Goal: Task Accomplishment & Management: Use online tool/utility

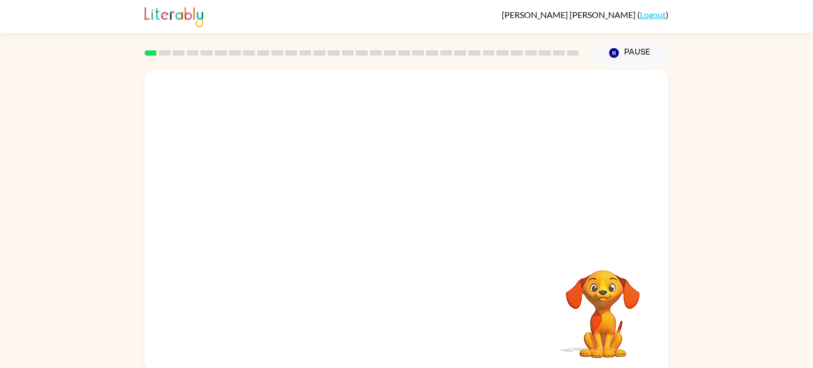
click at [749, 237] on div "Your browser must support playing .mp4 files to use Literably. Please try using…" at bounding box center [406, 218] width 813 height 307
click at [0, 142] on div "Your browser must support playing .mp4 files to use Literably. Please try using…" at bounding box center [406, 218] width 813 height 307
click at [0, 147] on div "Your browser must support playing .mp4 files to use Literably. Please try using…" at bounding box center [406, 218] width 813 height 307
click at [653, 238] on div at bounding box center [406, 159] width 524 height 178
click at [794, 311] on div "Your browser must support playing .mp4 files to use Literably. Please try using…" at bounding box center [406, 218] width 813 height 307
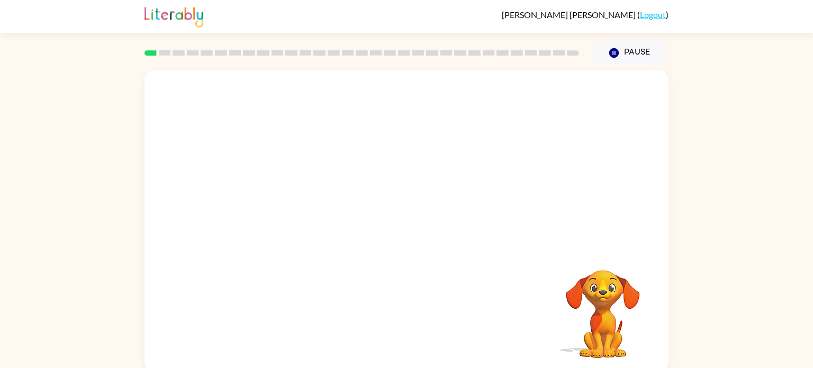
click at [0, 292] on div "Your browser must support playing .mp4 files to use Literably. Please try using…" at bounding box center [406, 218] width 813 height 307
click at [482, 105] on video "Your browser must support playing .mp4 files to use Literably. Please try using…" at bounding box center [406, 159] width 524 height 178
click at [400, 230] on div at bounding box center [407, 226] width 68 height 39
click at [222, 73] on div at bounding box center [406, 221] width 524 height 302
click at [402, 228] on icon "button" at bounding box center [406, 226] width 19 height 19
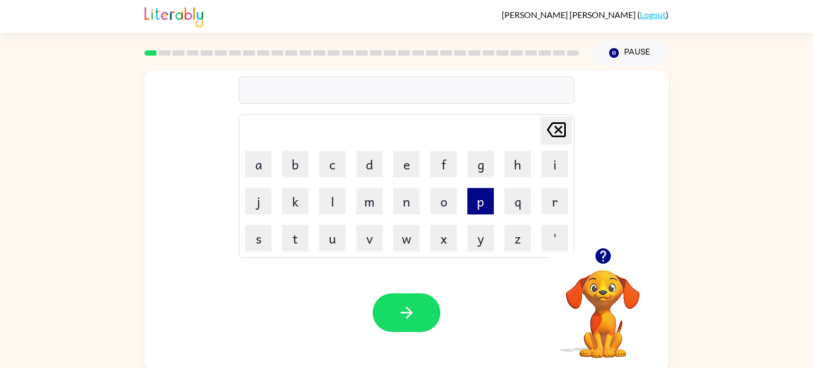
click at [487, 198] on button "p" at bounding box center [480, 201] width 26 height 26
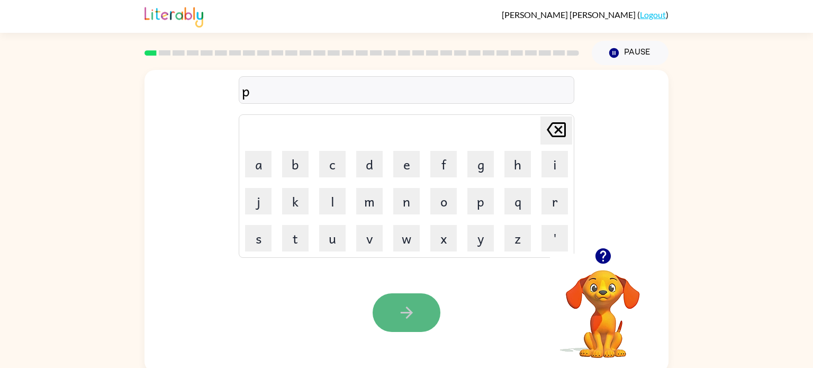
click at [407, 314] on icon "button" at bounding box center [406, 312] width 19 height 19
click at [394, 305] on button "button" at bounding box center [407, 312] width 68 height 39
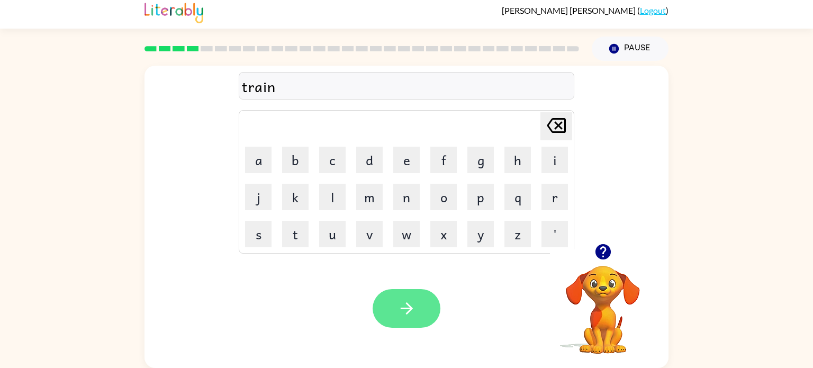
click at [400, 302] on icon "button" at bounding box center [406, 308] width 19 height 19
click at [391, 321] on button "button" at bounding box center [407, 308] width 68 height 39
click at [427, 317] on button "button" at bounding box center [407, 308] width 68 height 39
click at [411, 312] on icon "button" at bounding box center [406, 308] width 19 height 19
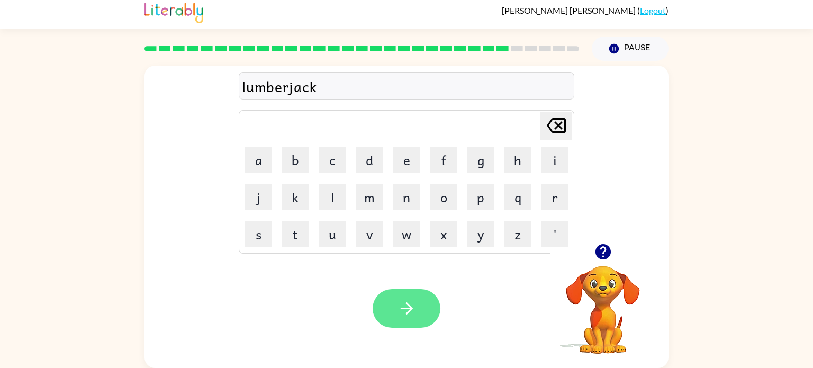
click at [410, 326] on button "button" at bounding box center [407, 308] width 68 height 39
click at [407, 315] on icon "button" at bounding box center [406, 308] width 19 height 19
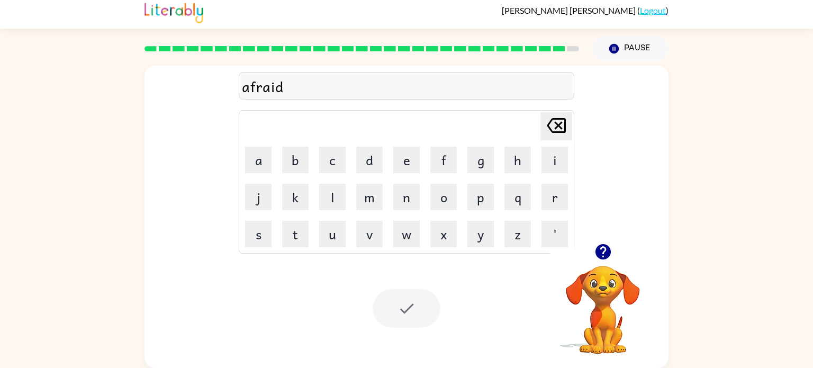
scroll to position [0, 0]
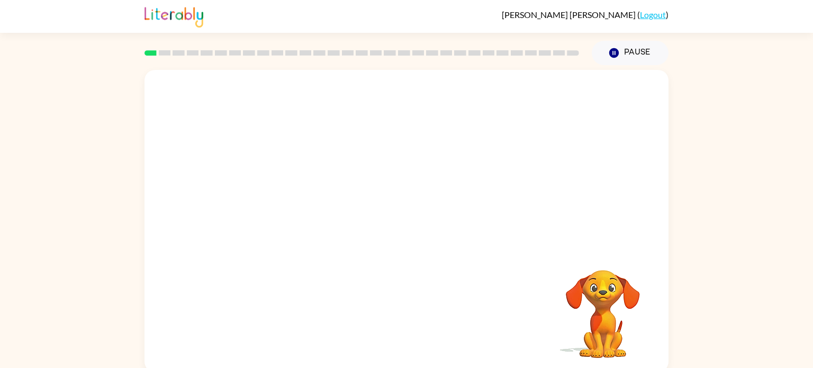
drag, startPoint x: 291, startPoint y: 197, endPoint x: 309, endPoint y: 192, distance: 19.4
click at [309, 192] on video "Your browser must support playing .mp4 files to use Literably. Please try using…" at bounding box center [406, 159] width 524 height 178
click at [277, 176] on video "Your browser must support playing .mp4 files to use Literably. Please try using…" at bounding box center [406, 159] width 524 height 178
click at [399, 221] on icon "button" at bounding box center [406, 226] width 19 height 19
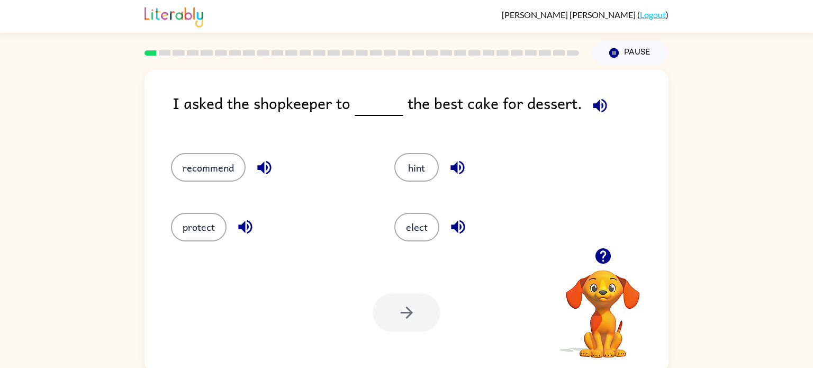
drag, startPoint x: 209, startPoint y: 161, endPoint x: 399, endPoint y: 113, distance: 195.8
click at [399, 113] on div "I asked the shopkeeper to the best cake for dessert. recommend hint protect ele…" at bounding box center [406, 221] width 524 height 302
click at [217, 164] on button "recommend" at bounding box center [208, 167] width 75 height 29
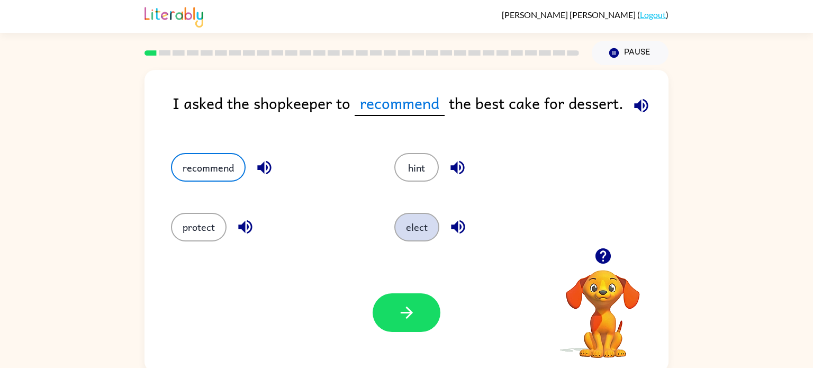
click at [406, 226] on button "elect" at bounding box center [416, 227] width 45 height 29
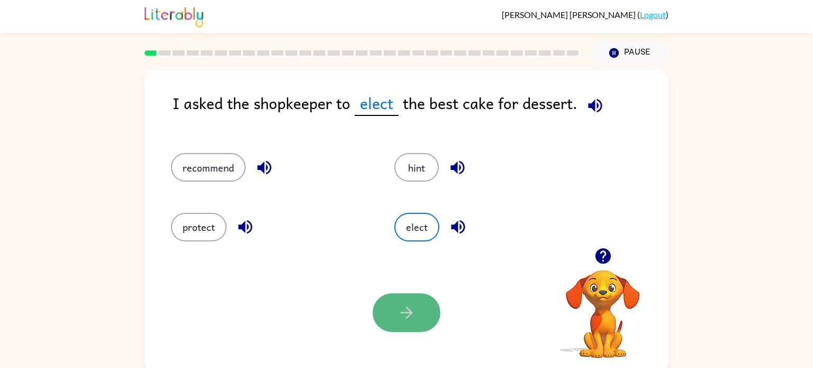
click at [404, 329] on button "button" at bounding box center [407, 312] width 68 height 39
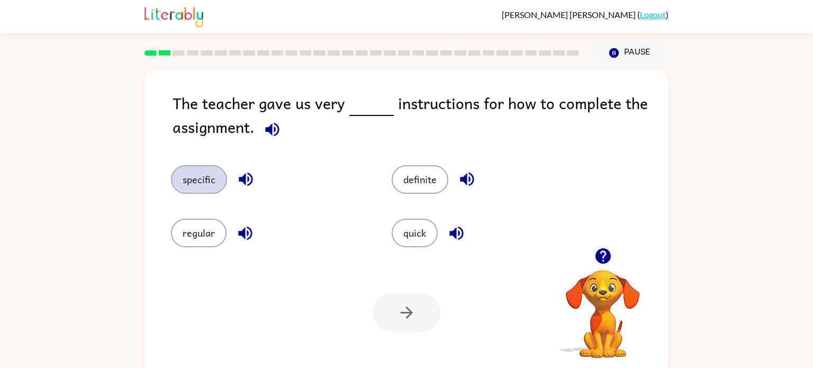
click at [198, 182] on button "specific" at bounding box center [199, 179] width 56 height 29
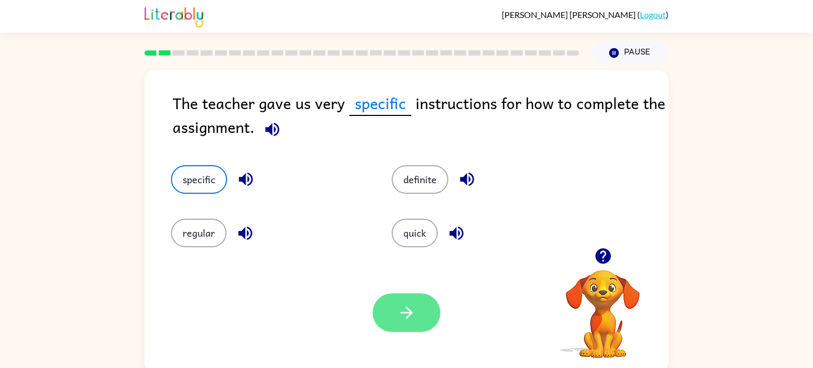
click at [419, 305] on button "button" at bounding box center [407, 312] width 68 height 39
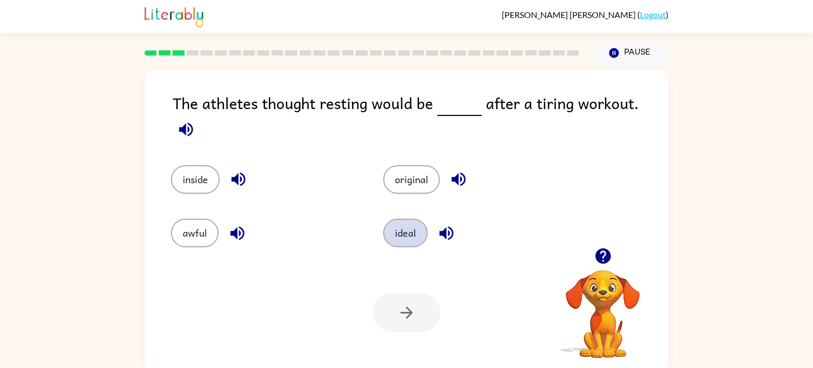
click at [403, 219] on button "ideal" at bounding box center [405, 233] width 44 height 29
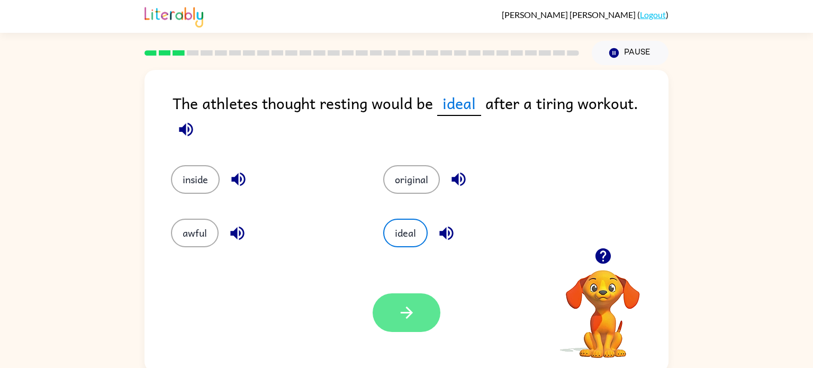
click at [402, 303] on button "button" at bounding box center [407, 312] width 68 height 39
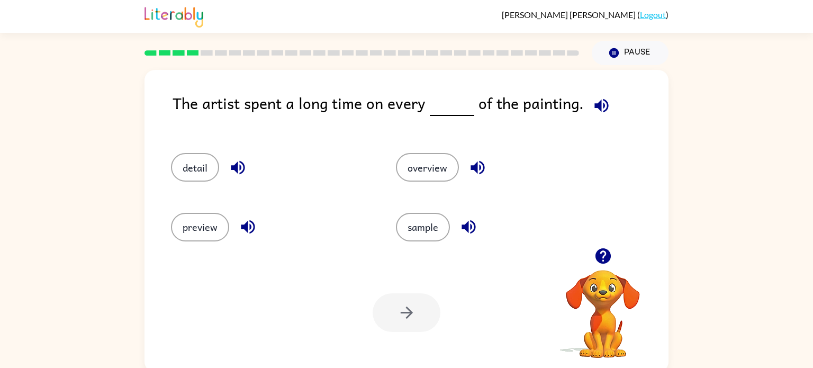
click at [309, 262] on div "Your browser must support playing .mp4 files to use Literably. Please try using…" at bounding box center [406, 312] width 524 height 119
click at [183, 166] on button "detail" at bounding box center [195, 167] width 48 height 29
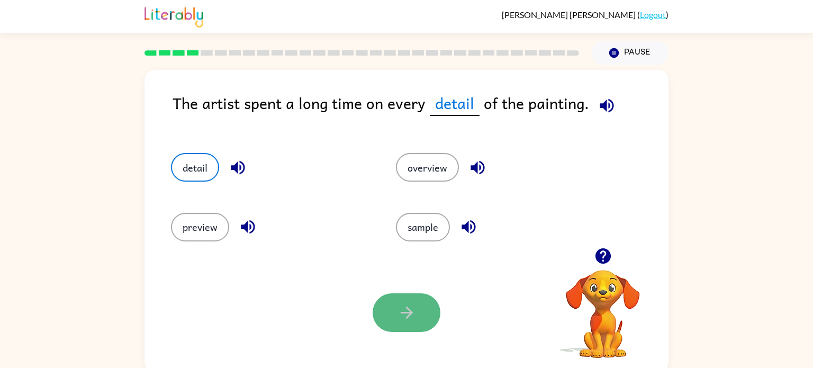
click at [400, 322] on button "button" at bounding box center [407, 312] width 68 height 39
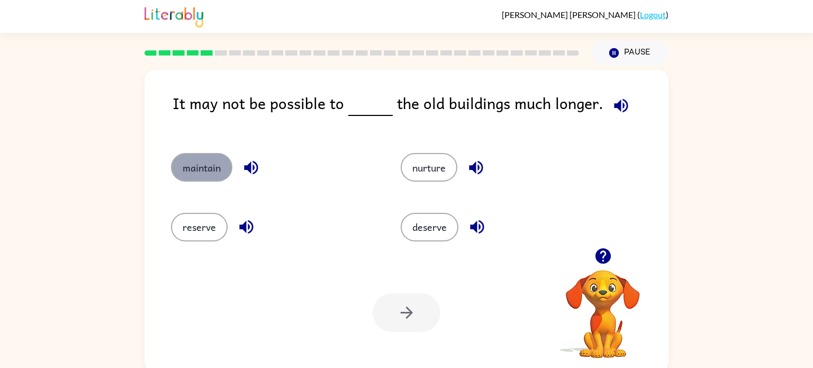
click at [206, 165] on button "maintain" at bounding box center [201, 167] width 61 height 29
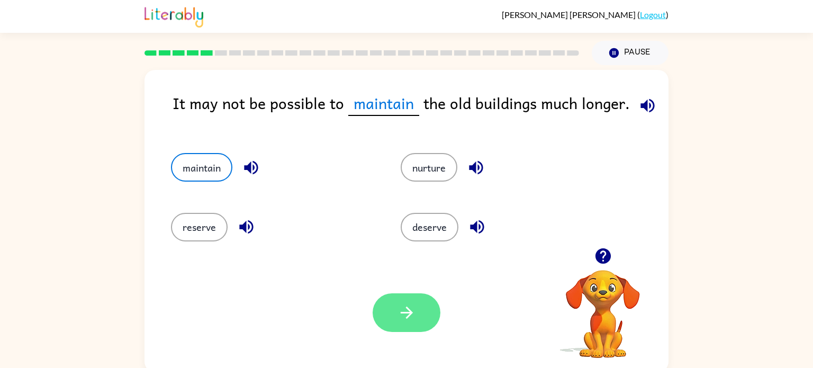
click at [412, 303] on button "button" at bounding box center [407, 312] width 68 height 39
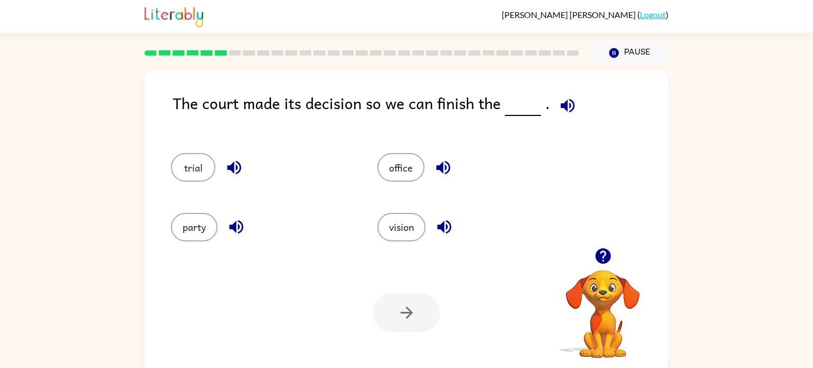
click at [178, 213] on div "party" at bounding box center [262, 227] width 182 height 29
click at [186, 219] on button "party" at bounding box center [194, 227] width 47 height 29
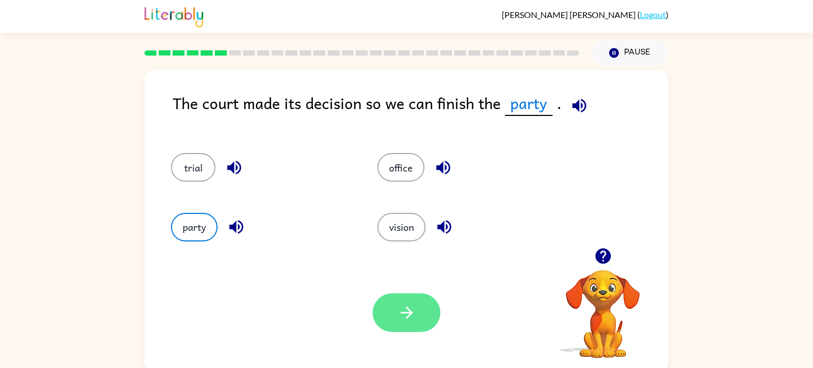
click at [394, 316] on button "button" at bounding box center [407, 312] width 68 height 39
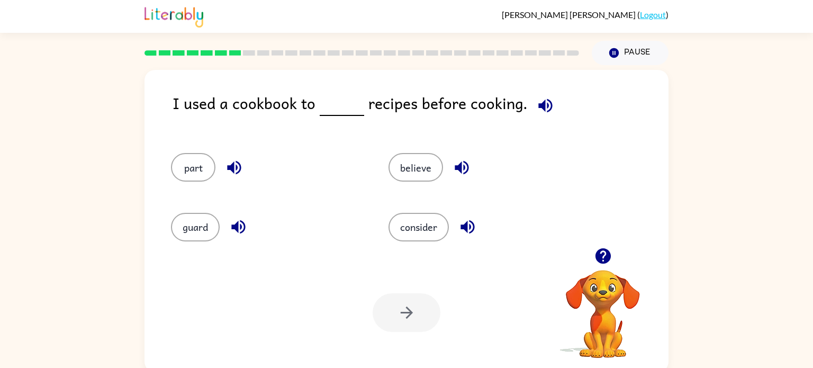
click at [316, 216] on div "guard" at bounding box center [267, 227] width 193 height 29
click at [415, 232] on button "consider" at bounding box center [418, 227] width 60 height 29
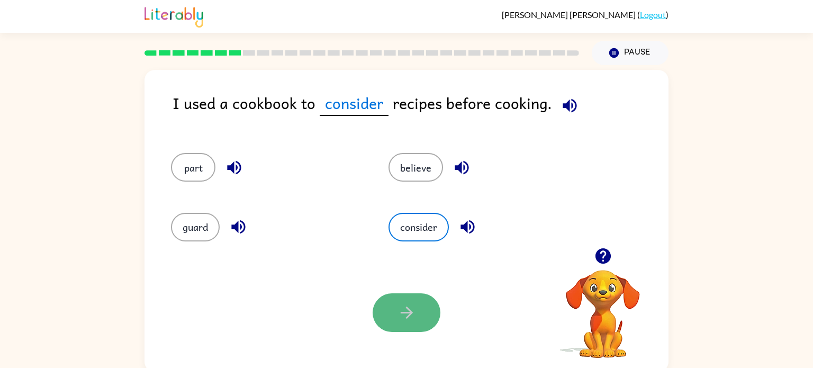
click at [428, 329] on button "button" at bounding box center [407, 312] width 68 height 39
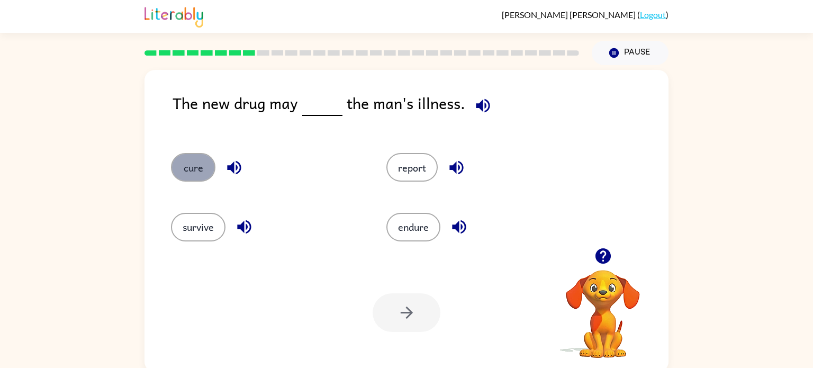
click at [192, 173] on button "cure" at bounding box center [193, 167] width 44 height 29
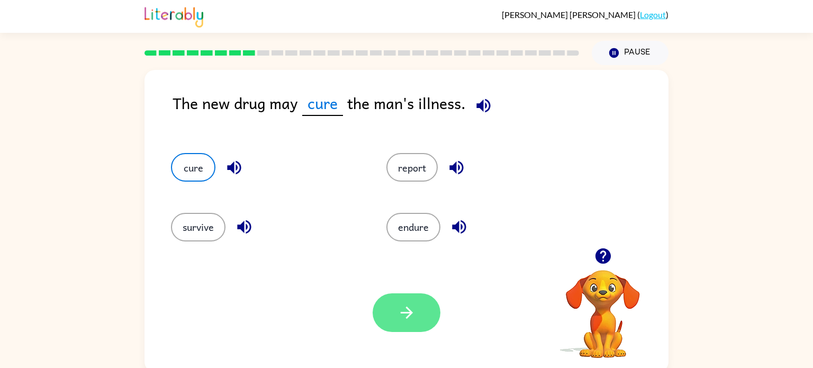
click at [397, 318] on icon "button" at bounding box center [406, 312] width 19 height 19
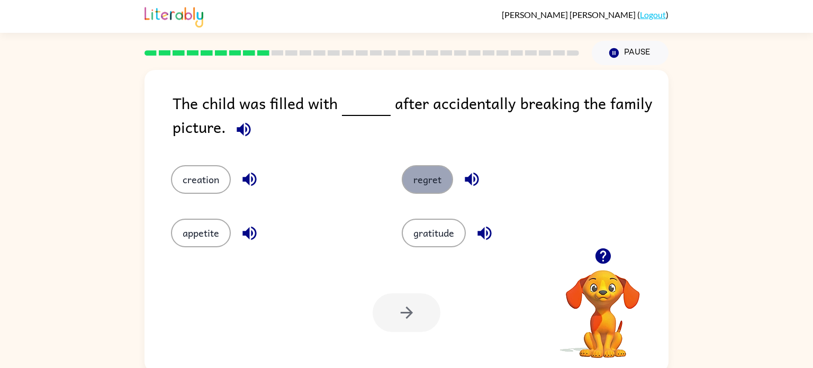
click at [412, 178] on button "regret" at bounding box center [427, 179] width 51 height 29
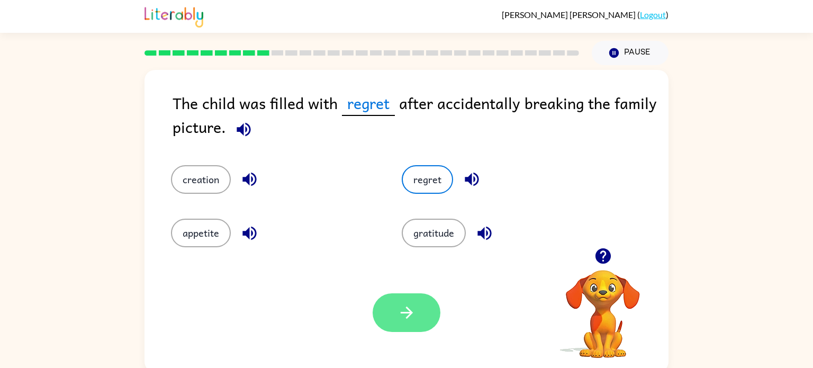
click at [412, 307] on icon "button" at bounding box center [406, 312] width 19 height 19
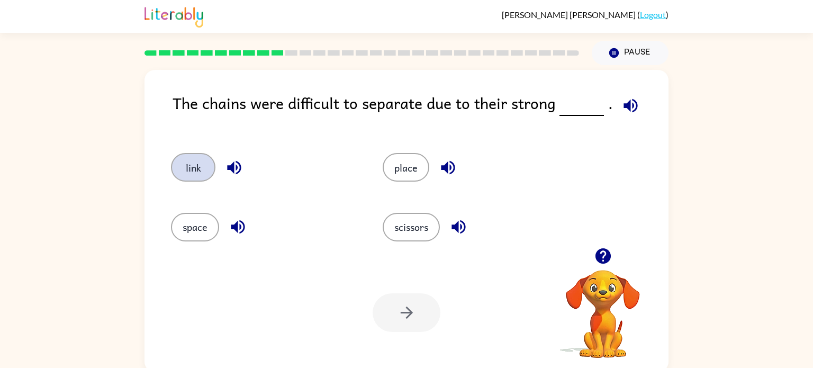
click at [203, 163] on button "link" at bounding box center [193, 167] width 44 height 29
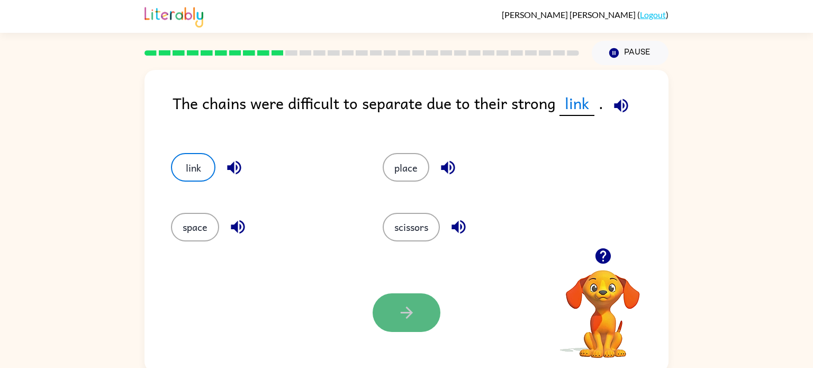
click at [405, 320] on icon "button" at bounding box center [406, 312] width 19 height 19
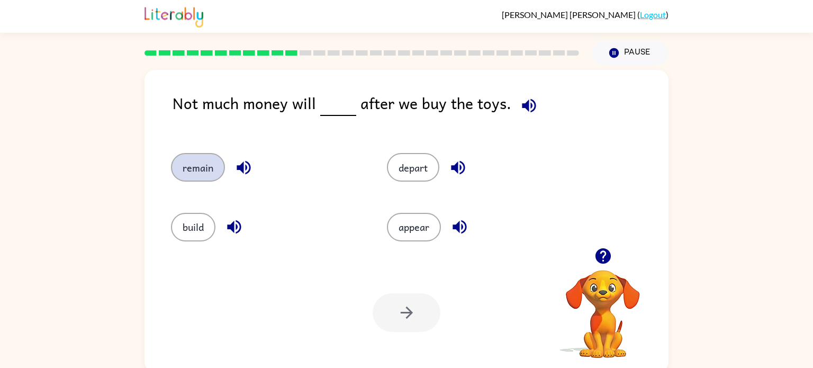
click at [199, 171] on button "remain" at bounding box center [198, 167] width 54 height 29
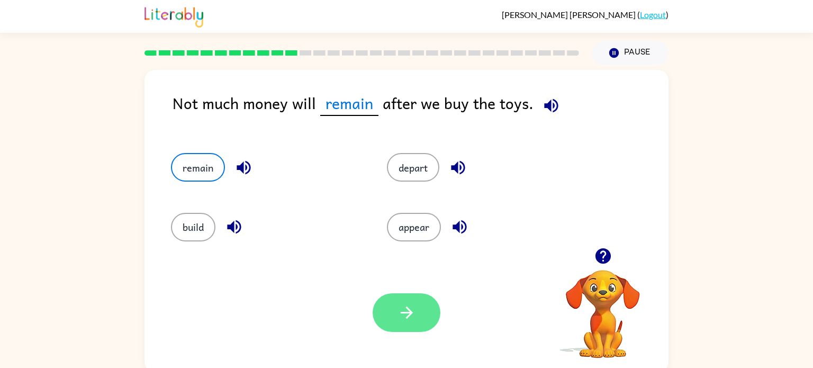
click at [420, 315] on button "button" at bounding box center [407, 312] width 68 height 39
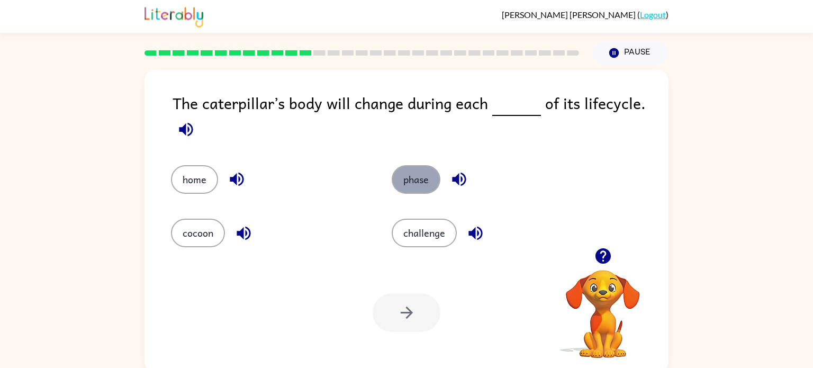
click at [414, 182] on button "phase" at bounding box center [416, 179] width 49 height 29
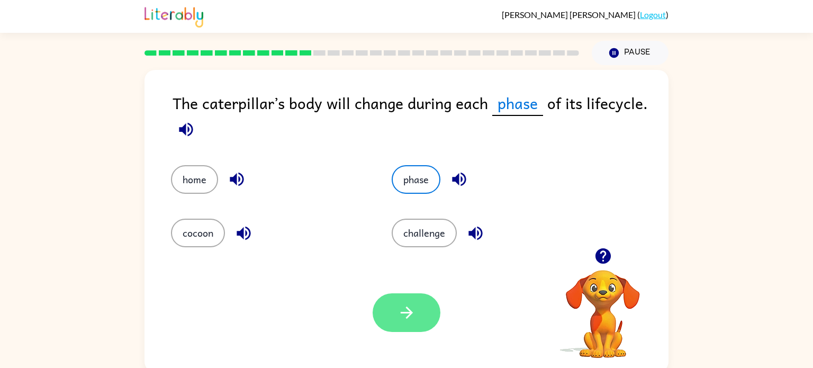
click at [410, 309] on icon "button" at bounding box center [406, 312] width 19 height 19
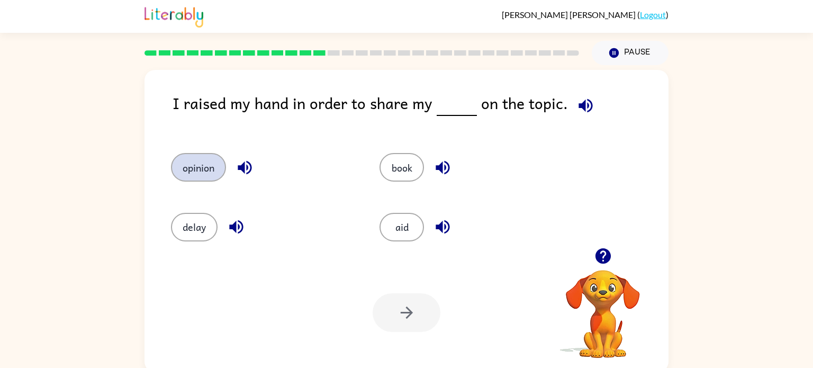
click at [187, 173] on button "opinion" at bounding box center [198, 167] width 55 height 29
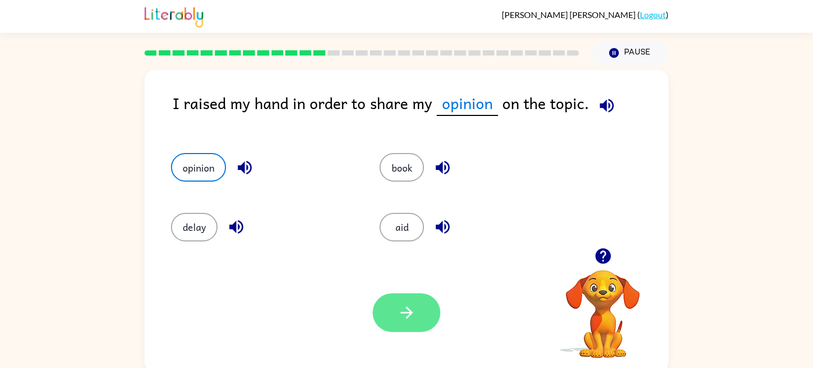
click at [428, 324] on button "button" at bounding box center [407, 312] width 68 height 39
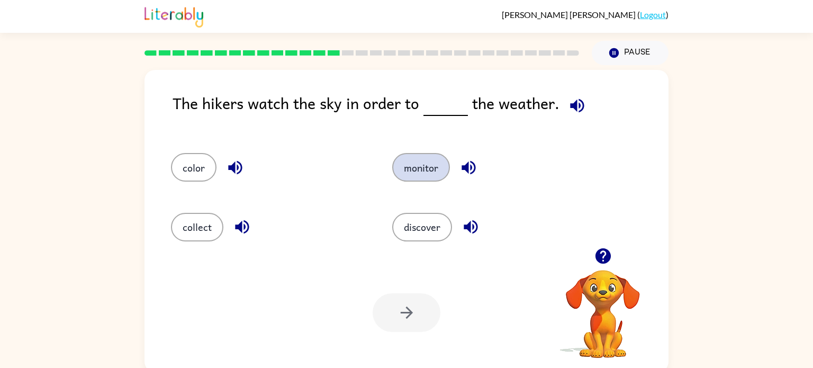
click at [415, 161] on button "monitor" at bounding box center [421, 167] width 58 height 29
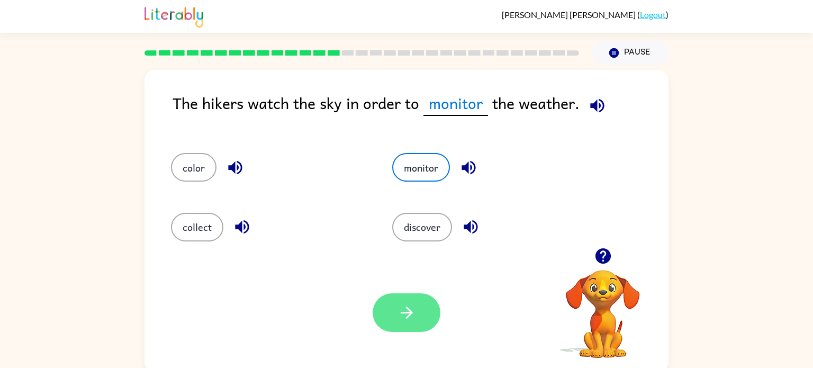
click at [401, 311] on icon "button" at bounding box center [406, 312] width 19 height 19
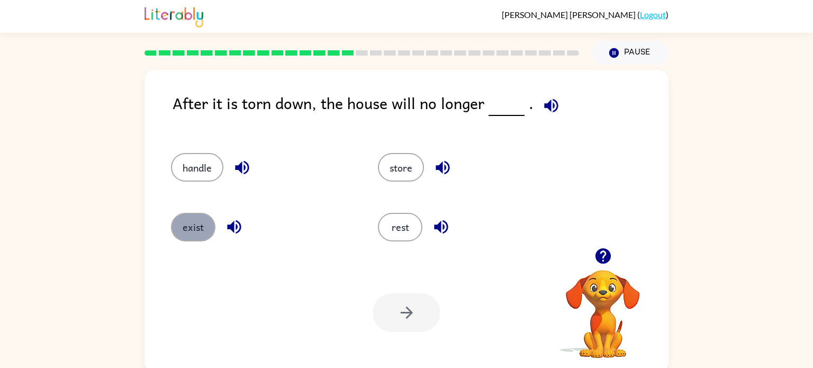
click at [195, 230] on button "exist" at bounding box center [193, 227] width 44 height 29
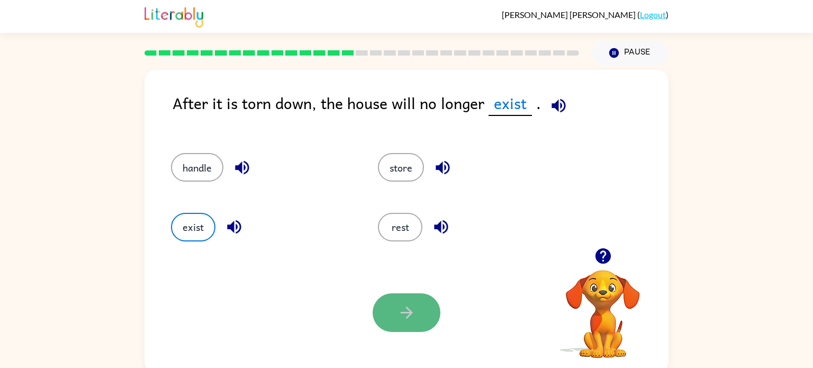
click at [403, 317] on icon "button" at bounding box center [406, 312] width 19 height 19
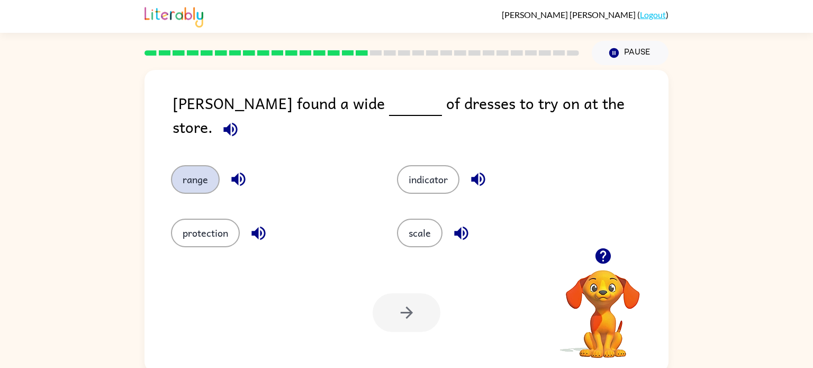
click at [178, 167] on button "range" at bounding box center [195, 179] width 49 height 29
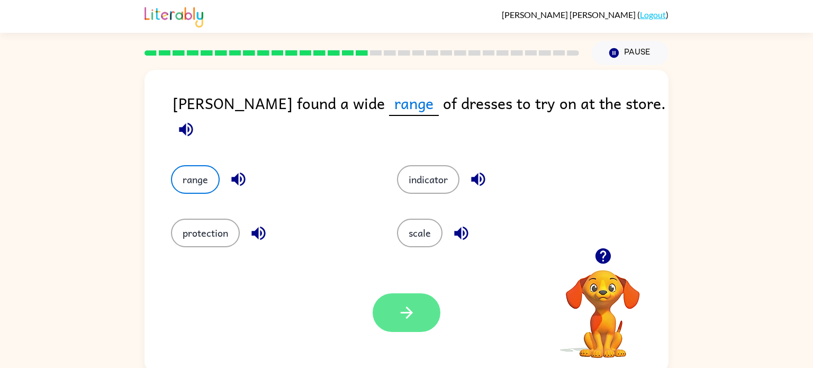
click at [414, 312] on icon "button" at bounding box center [406, 312] width 19 height 19
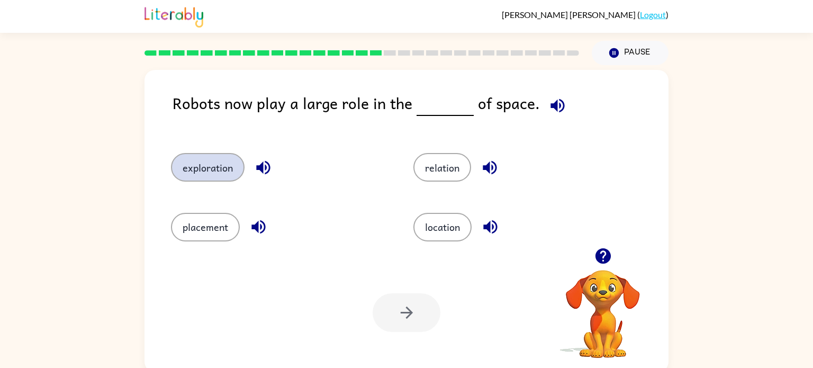
click at [212, 156] on button "exploration" at bounding box center [208, 167] width 74 height 29
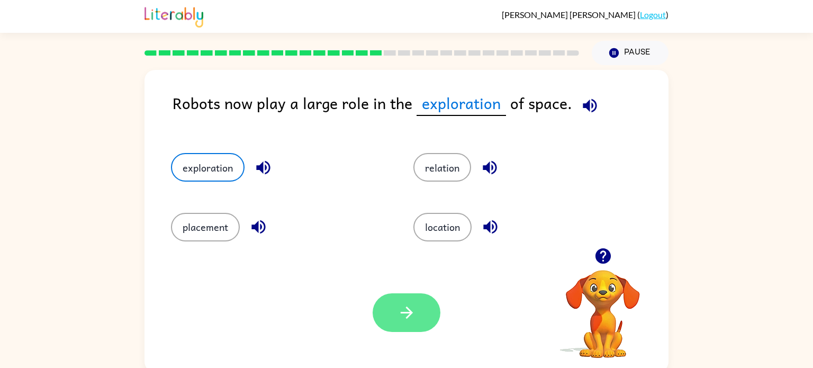
click at [406, 308] on icon "button" at bounding box center [406, 312] width 19 height 19
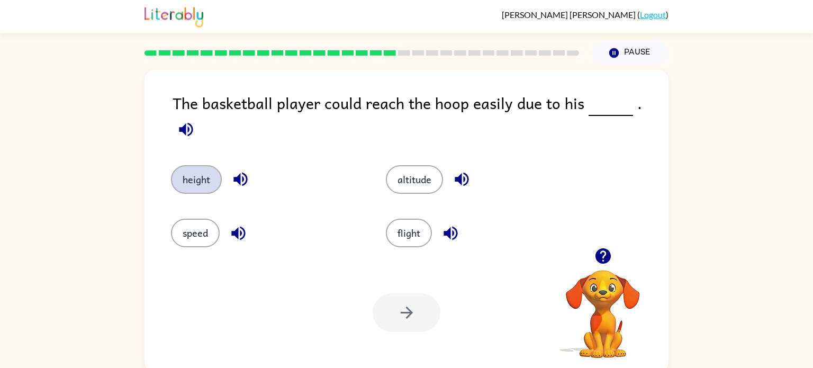
click at [211, 165] on button "height" at bounding box center [196, 179] width 51 height 29
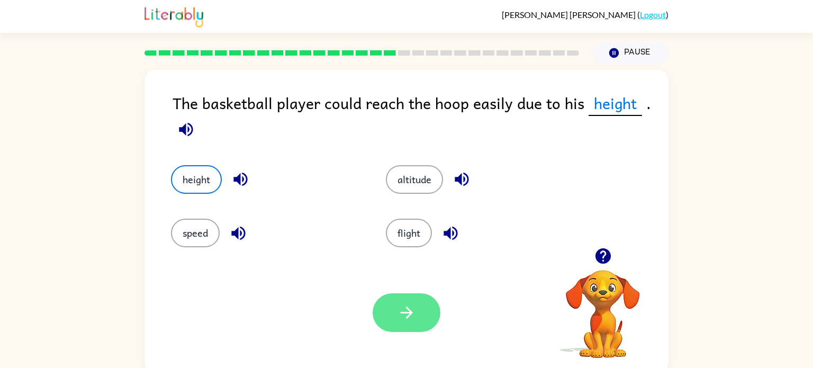
click at [405, 311] on icon "button" at bounding box center [406, 312] width 19 height 19
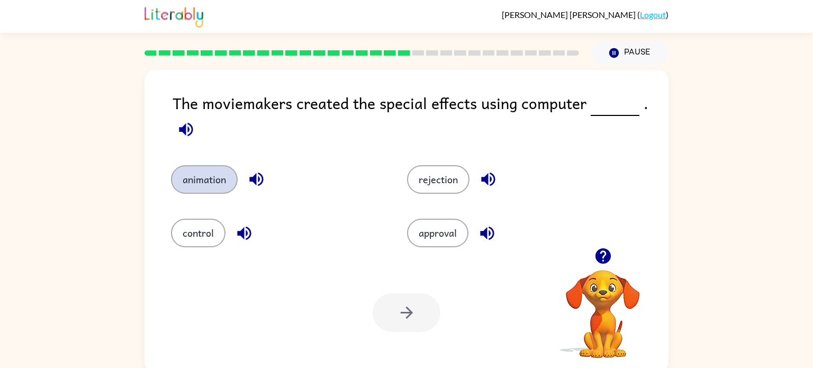
click at [208, 186] on button "animation" at bounding box center [204, 179] width 67 height 29
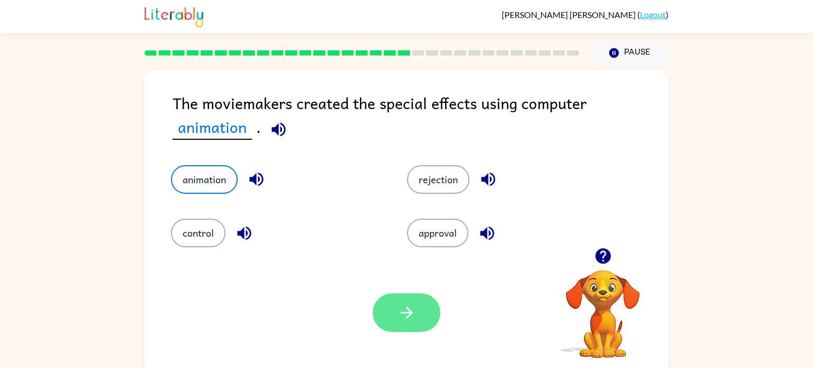
click at [415, 310] on icon "button" at bounding box center [406, 312] width 19 height 19
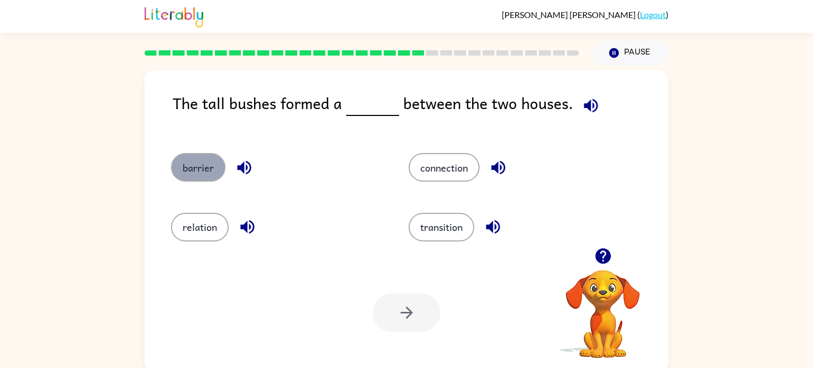
click at [207, 173] on button "barrier" at bounding box center [198, 167] width 55 height 29
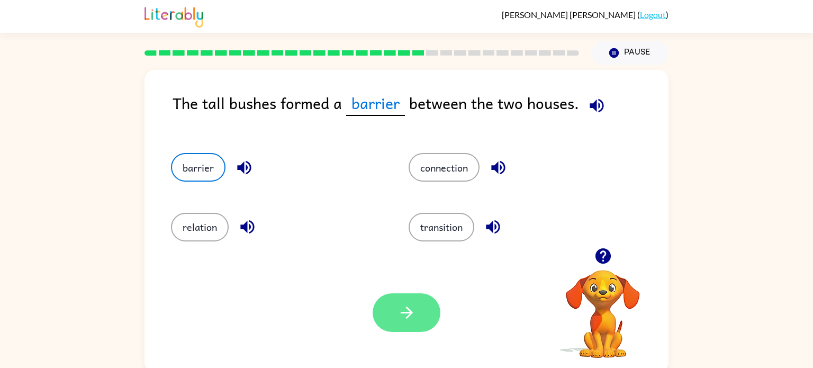
click at [389, 314] on button "button" at bounding box center [407, 312] width 68 height 39
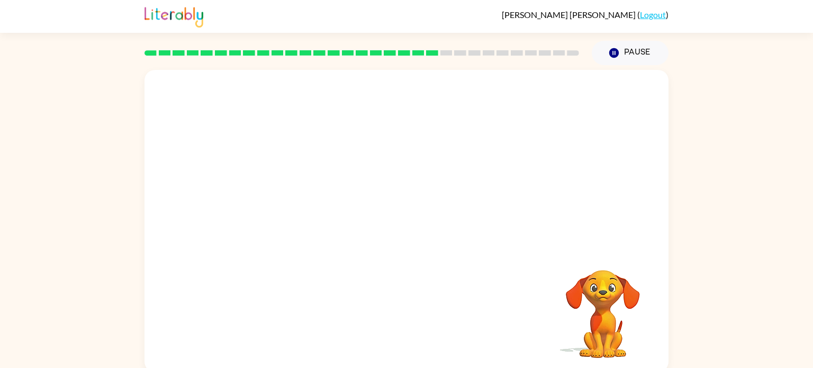
click at [466, 172] on video "Your browser must support playing .mp4 files to use Literably. Please try using…" at bounding box center [406, 159] width 524 height 178
click at [424, 233] on button "button" at bounding box center [407, 226] width 68 height 39
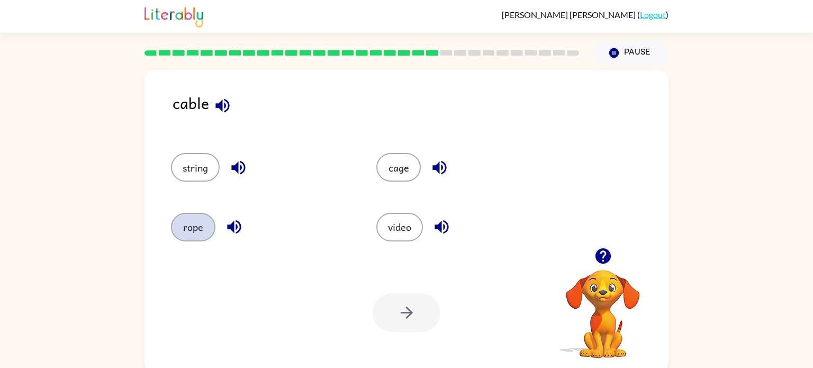
click at [188, 215] on button "rope" at bounding box center [193, 227] width 44 height 29
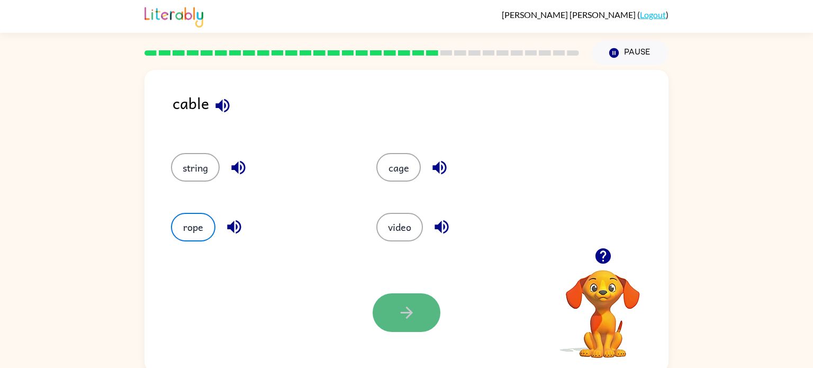
click at [382, 301] on button "button" at bounding box center [407, 312] width 68 height 39
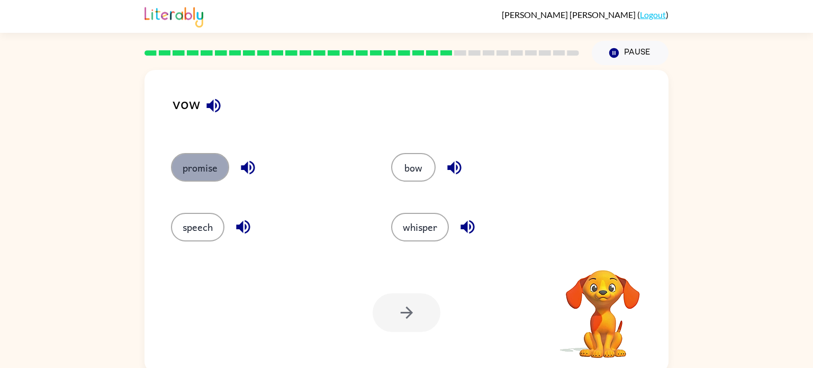
click at [204, 165] on button "promise" at bounding box center [200, 167] width 58 height 29
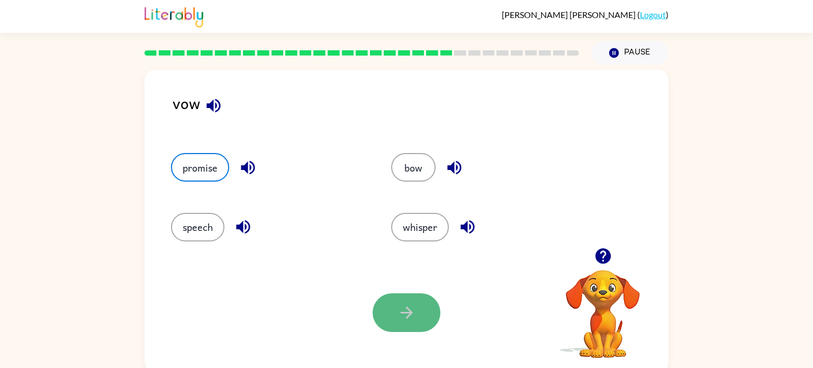
click at [423, 319] on button "button" at bounding box center [407, 312] width 68 height 39
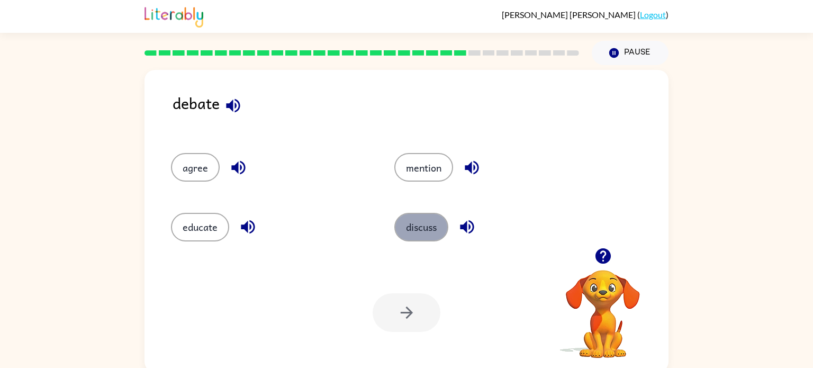
click at [427, 238] on button "discuss" at bounding box center [421, 227] width 54 height 29
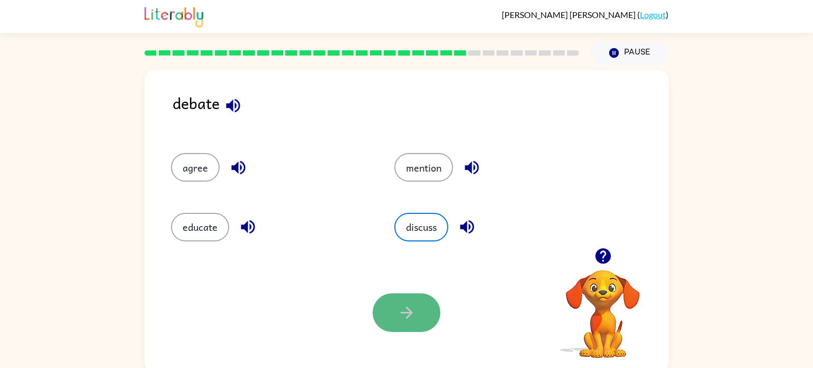
click at [421, 303] on button "button" at bounding box center [407, 312] width 68 height 39
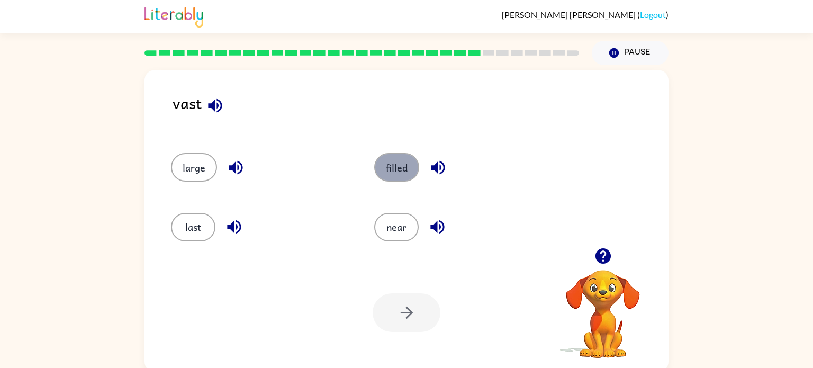
click at [412, 165] on button "filled" at bounding box center [396, 167] width 45 height 29
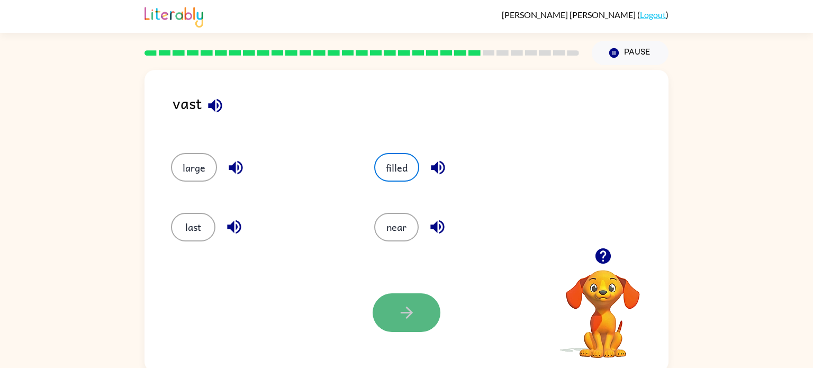
click at [407, 325] on button "button" at bounding box center [407, 312] width 68 height 39
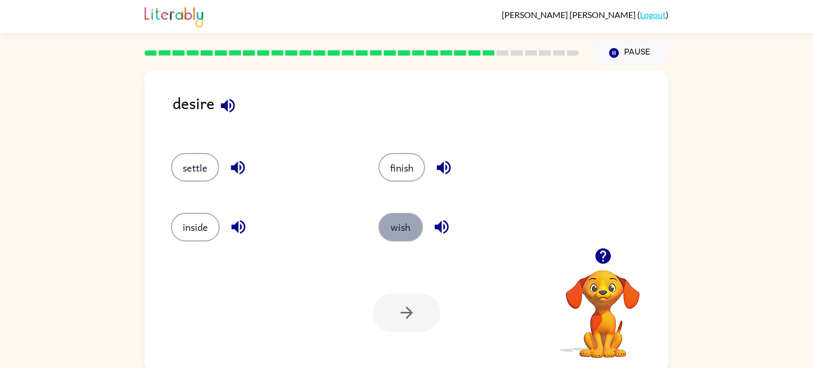
click at [385, 224] on button "wish" at bounding box center [400, 227] width 44 height 29
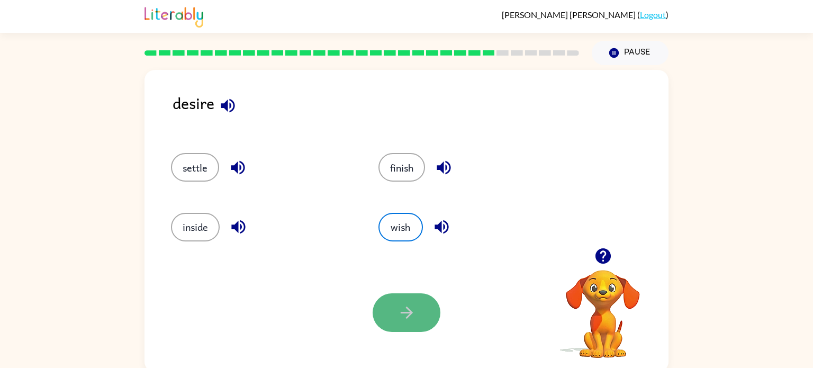
click at [398, 321] on icon "button" at bounding box center [406, 312] width 19 height 19
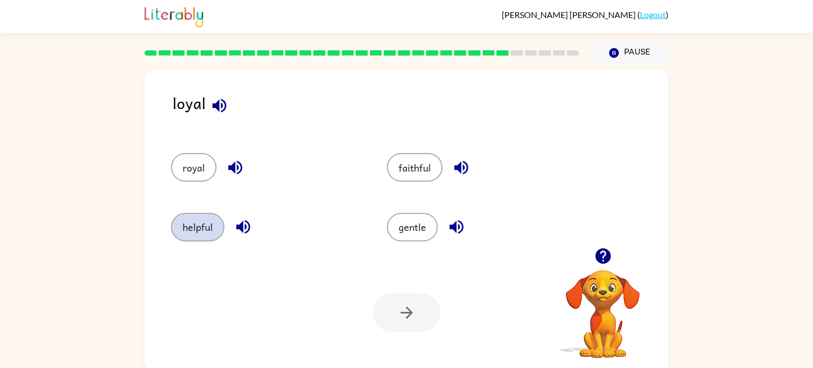
click at [206, 222] on button "helpful" at bounding box center [197, 227] width 53 height 29
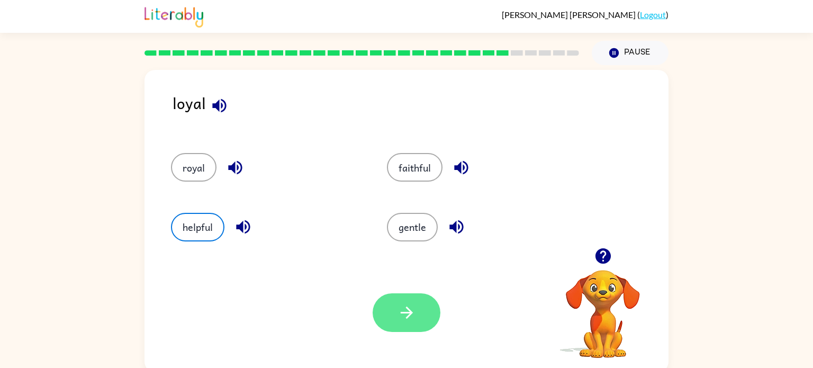
click at [398, 303] on icon "button" at bounding box center [406, 312] width 19 height 19
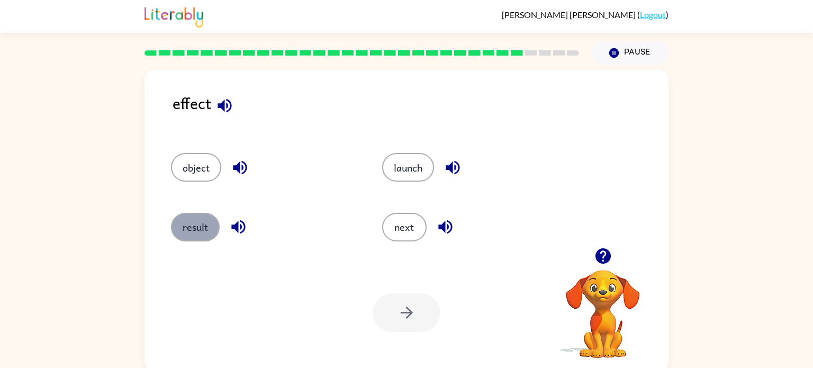
click at [206, 235] on button "result" at bounding box center [195, 227] width 49 height 29
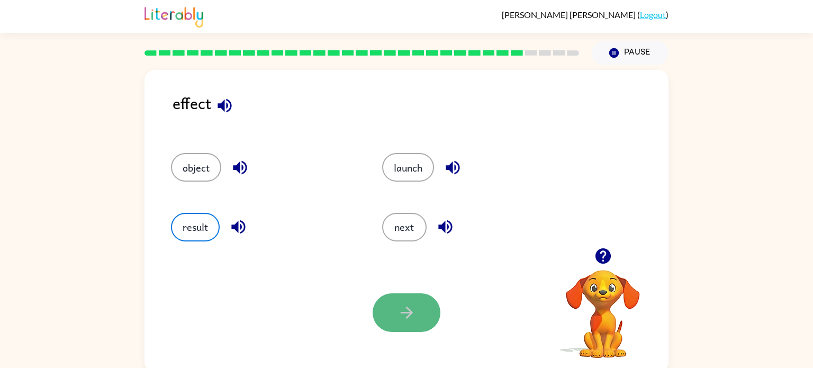
click at [404, 307] on icon "button" at bounding box center [406, 312] width 19 height 19
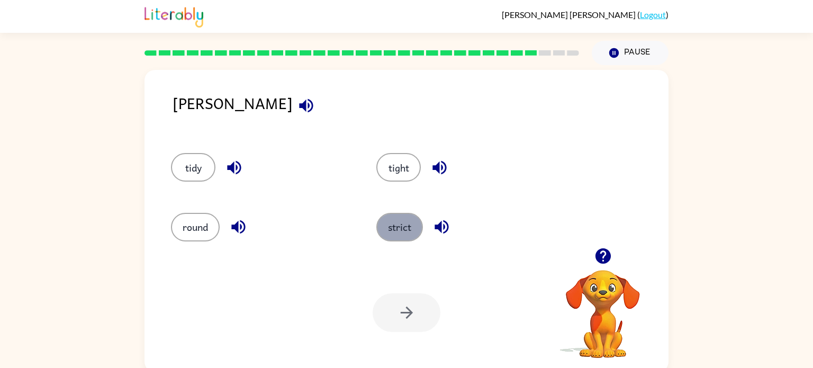
click at [398, 227] on button "strict" at bounding box center [399, 227] width 47 height 29
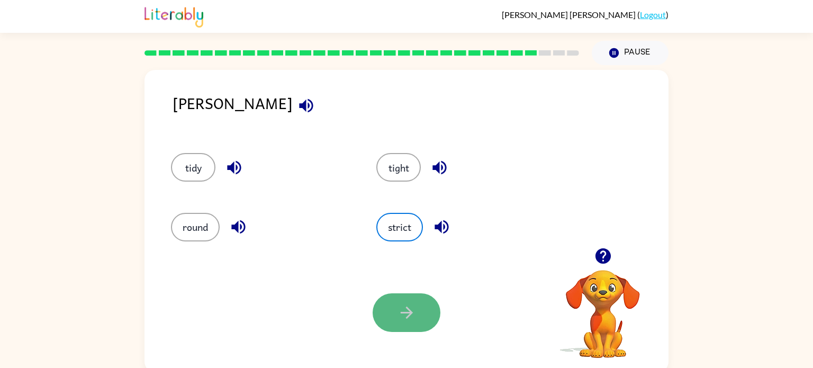
click at [410, 299] on button "button" at bounding box center [407, 312] width 68 height 39
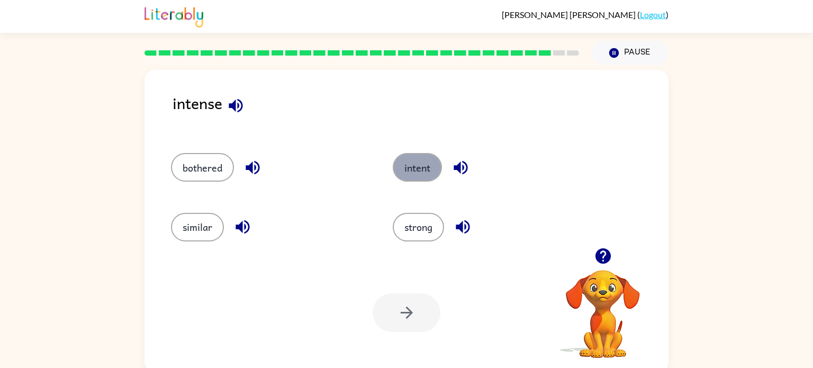
click at [420, 176] on button "intent" at bounding box center [417, 167] width 49 height 29
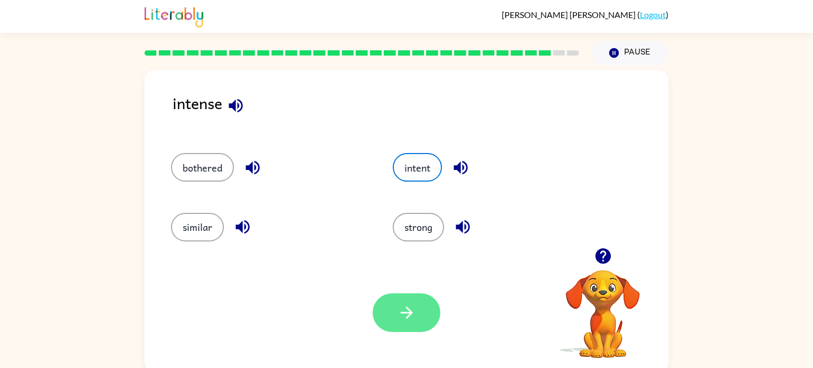
click at [404, 317] on icon "button" at bounding box center [406, 312] width 19 height 19
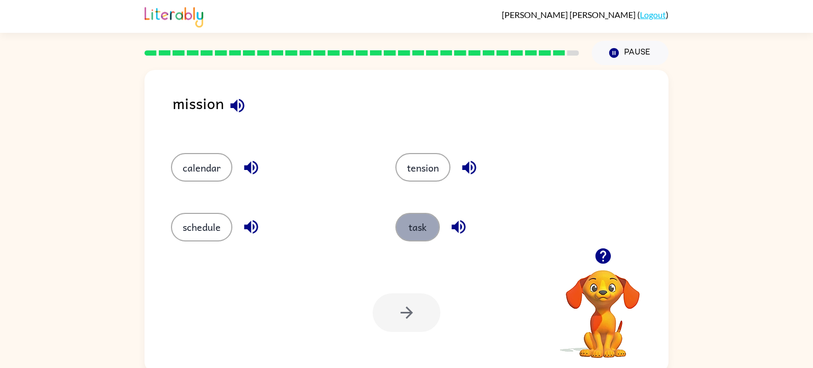
click at [428, 221] on button "task" at bounding box center [417, 227] width 44 height 29
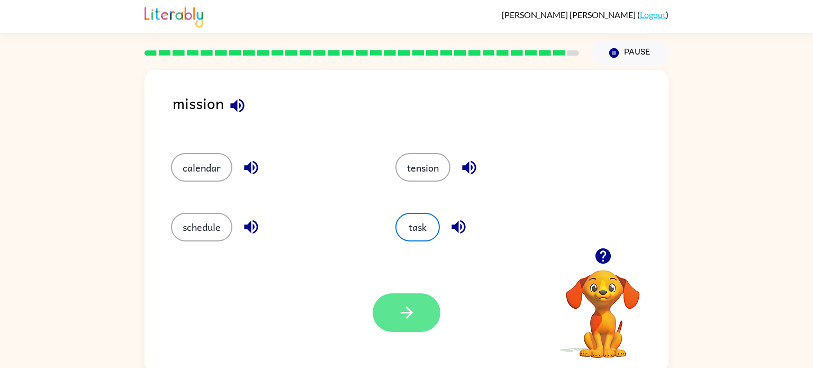
click at [401, 298] on button "button" at bounding box center [407, 312] width 68 height 39
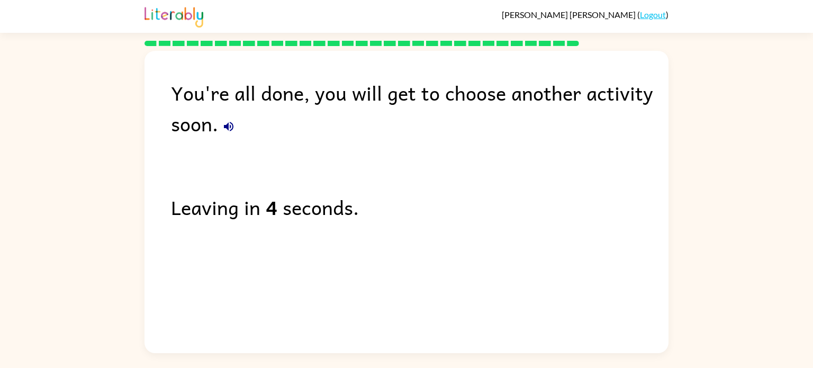
click at [393, 296] on div "You're all done, you will get to choose another activity soon. Leaving in 4 sec…" at bounding box center [406, 199] width 524 height 297
click at [0, 188] on div "You're all done, you will get to choose another activity soon. Leaving in 3 sec…" at bounding box center [406, 199] width 813 height 307
